Goal: Task Accomplishment & Management: Complete application form

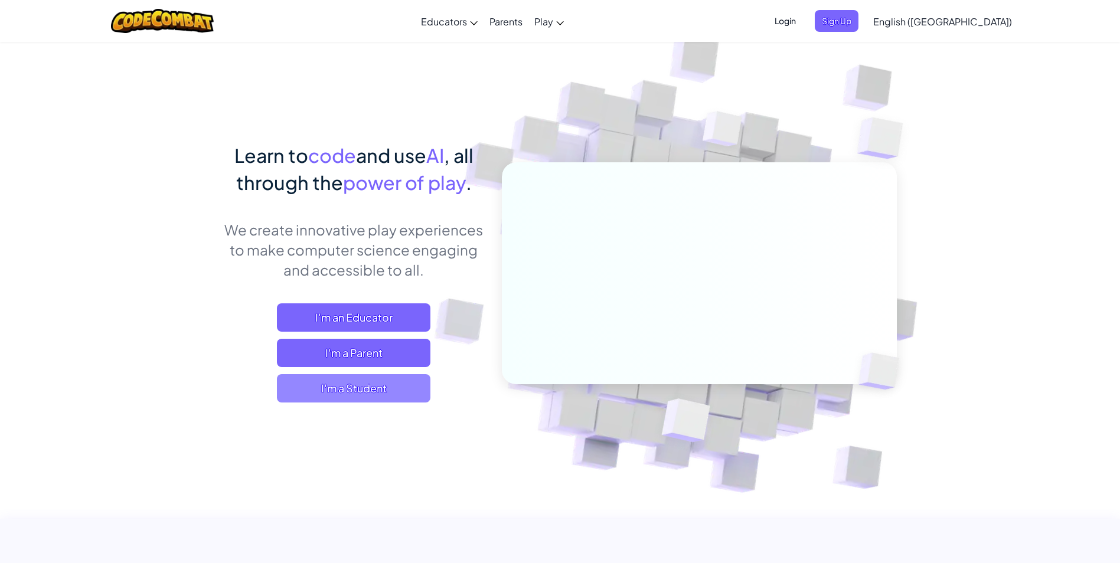
click at [377, 382] on span "I'm a Student" at bounding box center [354, 388] width 154 height 28
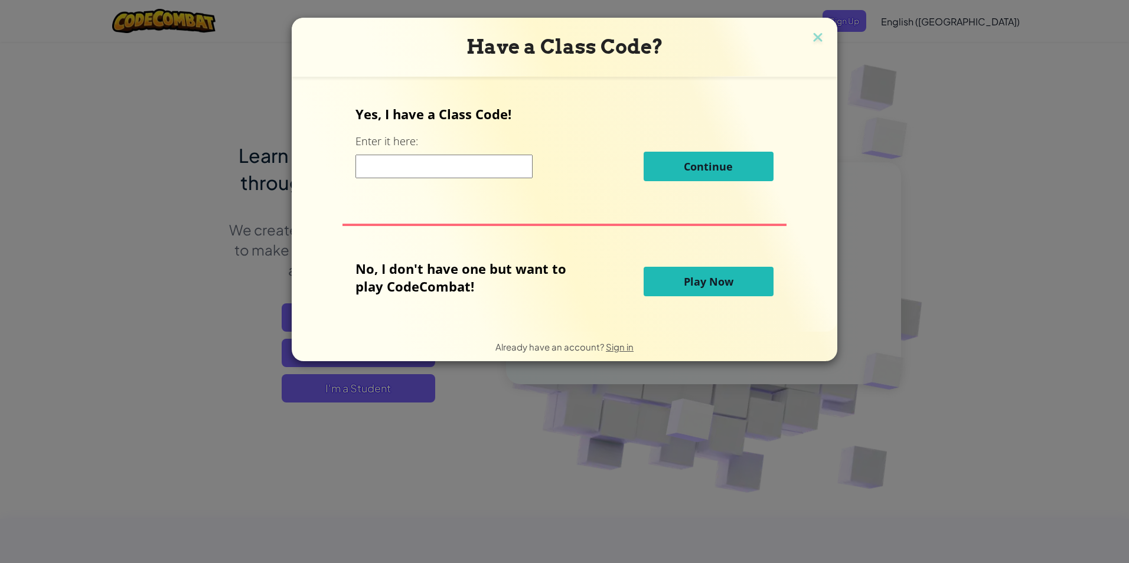
click at [762, 437] on div "Have a Class Code? Yes, I have a Class Code! Enter it here: Continue No, I don'…" at bounding box center [564, 281] width 1129 height 563
click at [810, 42] on img at bounding box center [817, 39] width 15 height 18
